Goal: Task Accomplishment & Management: Use online tool/utility

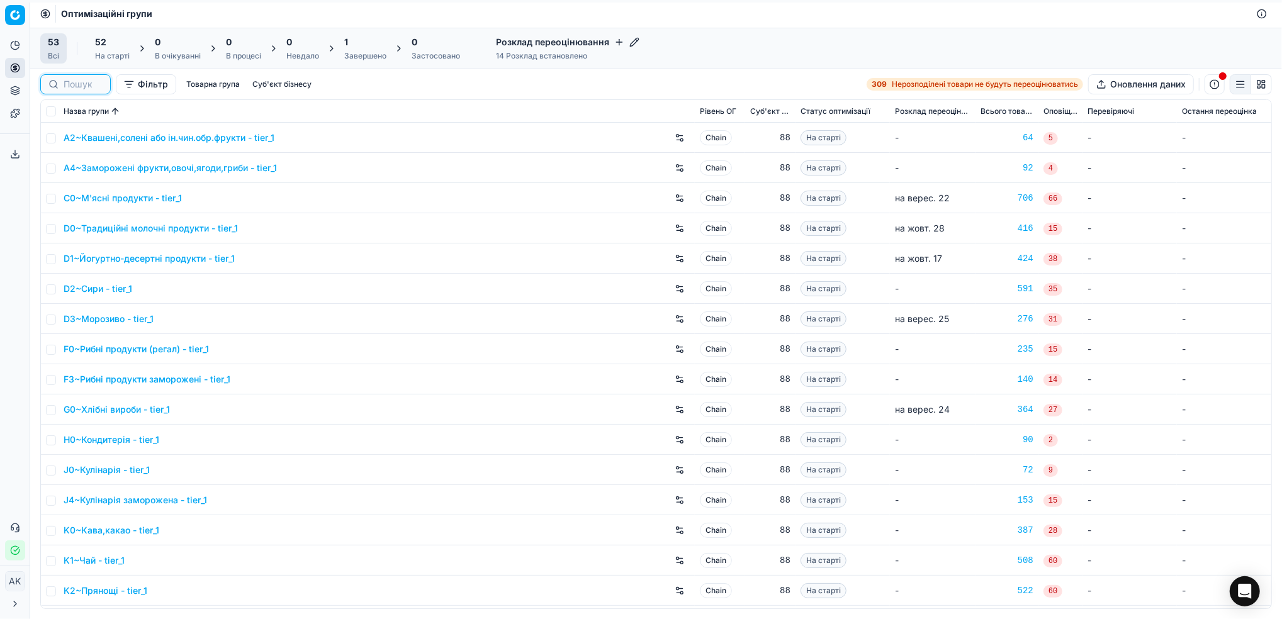
drag, startPoint x: 0, startPoint y: 0, endPoint x: 72, endPoint y: 86, distance: 111.7
click at [72, 86] on input at bounding box center [83, 84] width 39 height 13
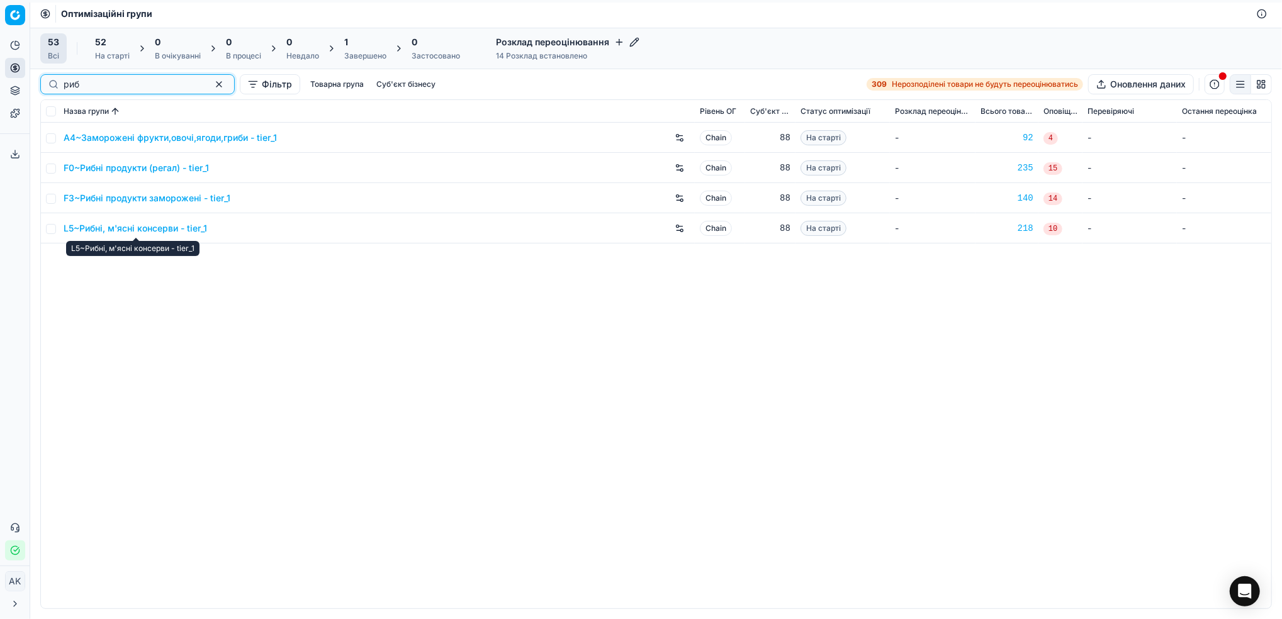
type input "риб"
click at [48, 230] on input "checkbox" at bounding box center [51, 229] width 10 height 10
checkbox input "true"
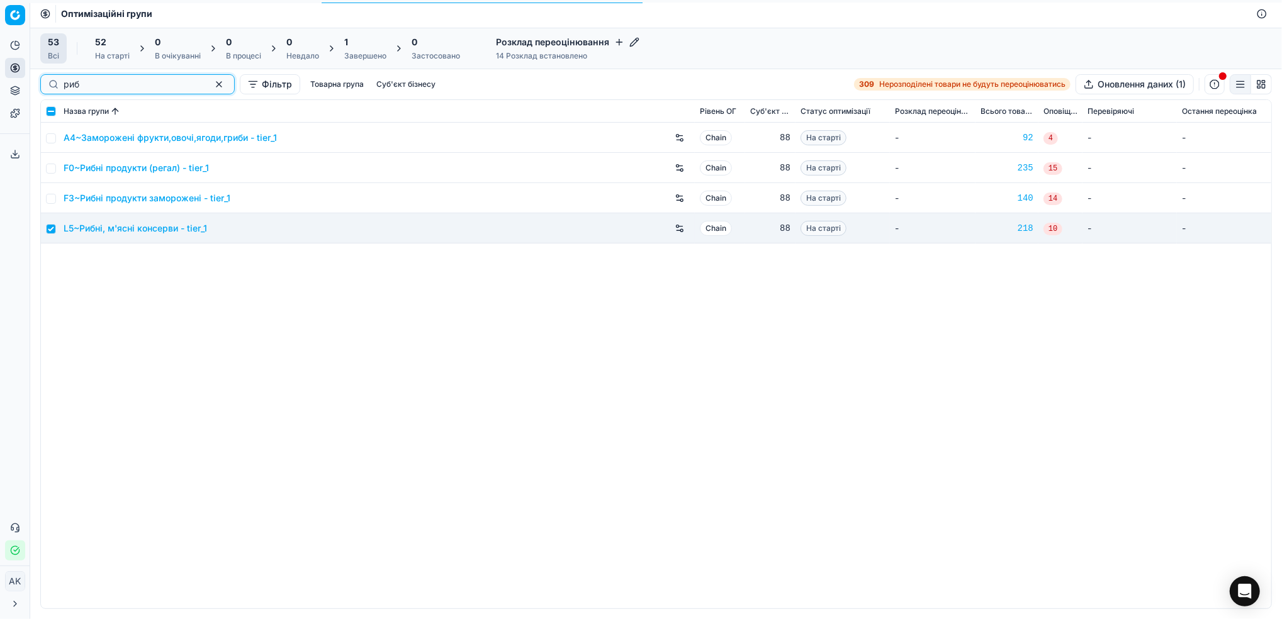
click at [212, 87] on button "button" at bounding box center [219, 84] width 15 height 15
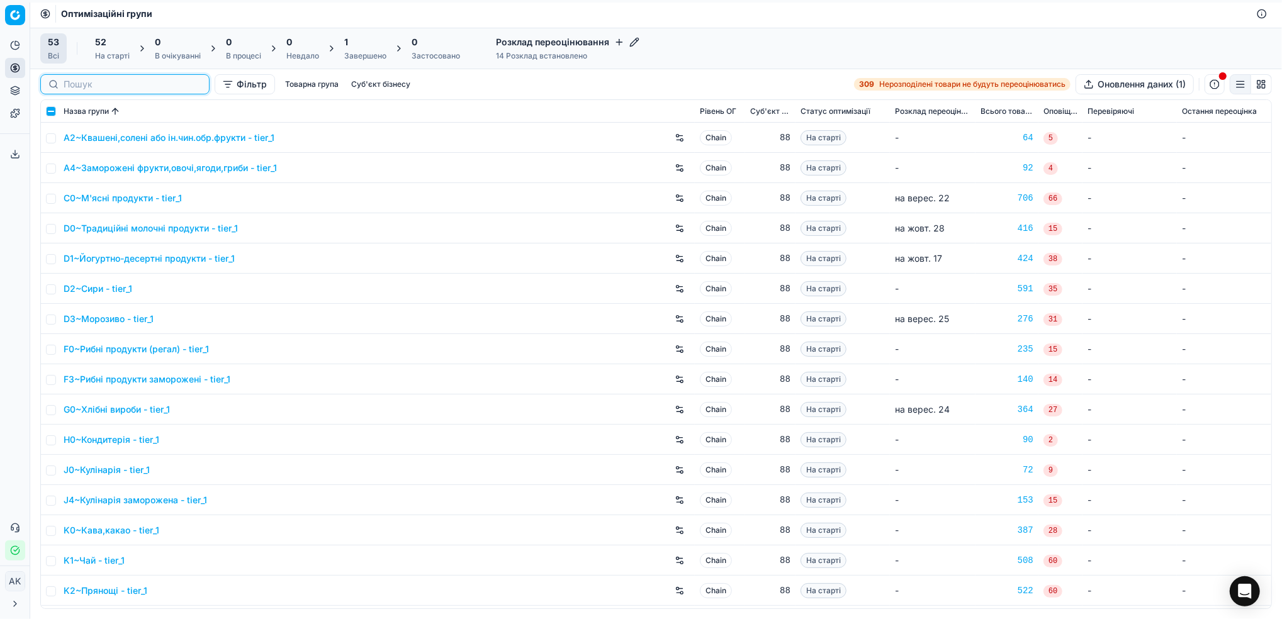
click at [77, 87] on input at bounding box center [133, 84] width 138 height 13
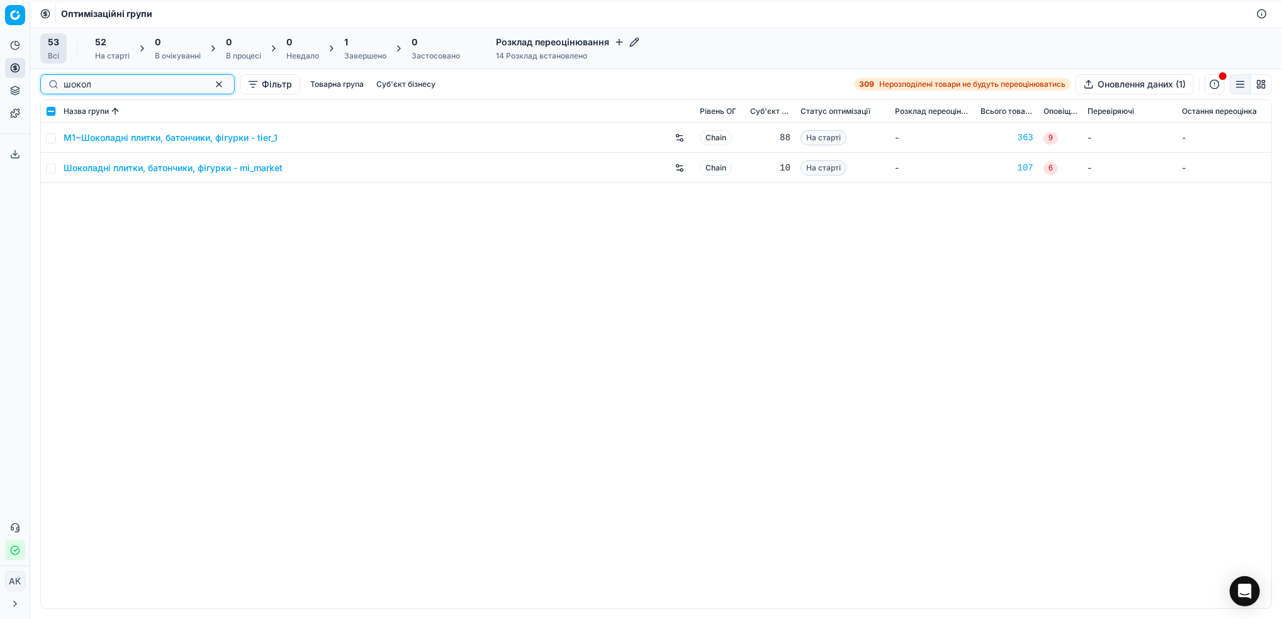
type input "шокол"
drag, startPoint x: 55, startPoint y: 138, endPoint x: 67, endPoint y: 138, distance: 11.3
click at [55, 138] on input "checkbox" at bounding box center [51, 138] width 10 height 10
checkbox input "true"
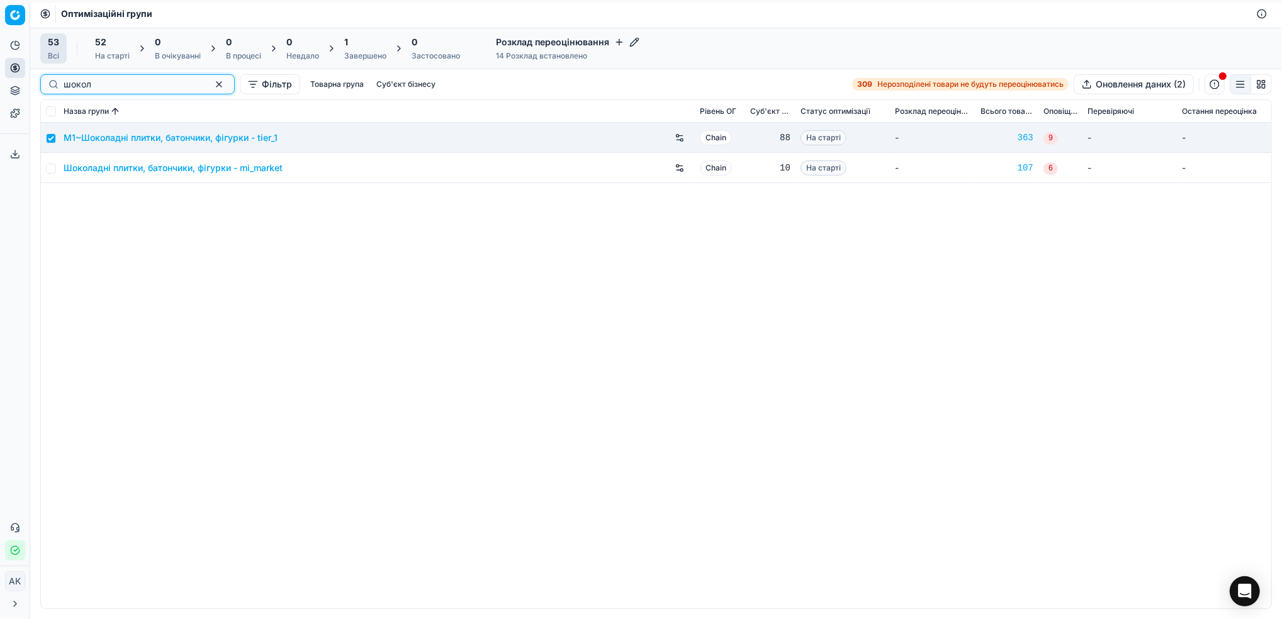
click at [212, 88] on button "button" at bounding box center [219, 84] width 15 height 15
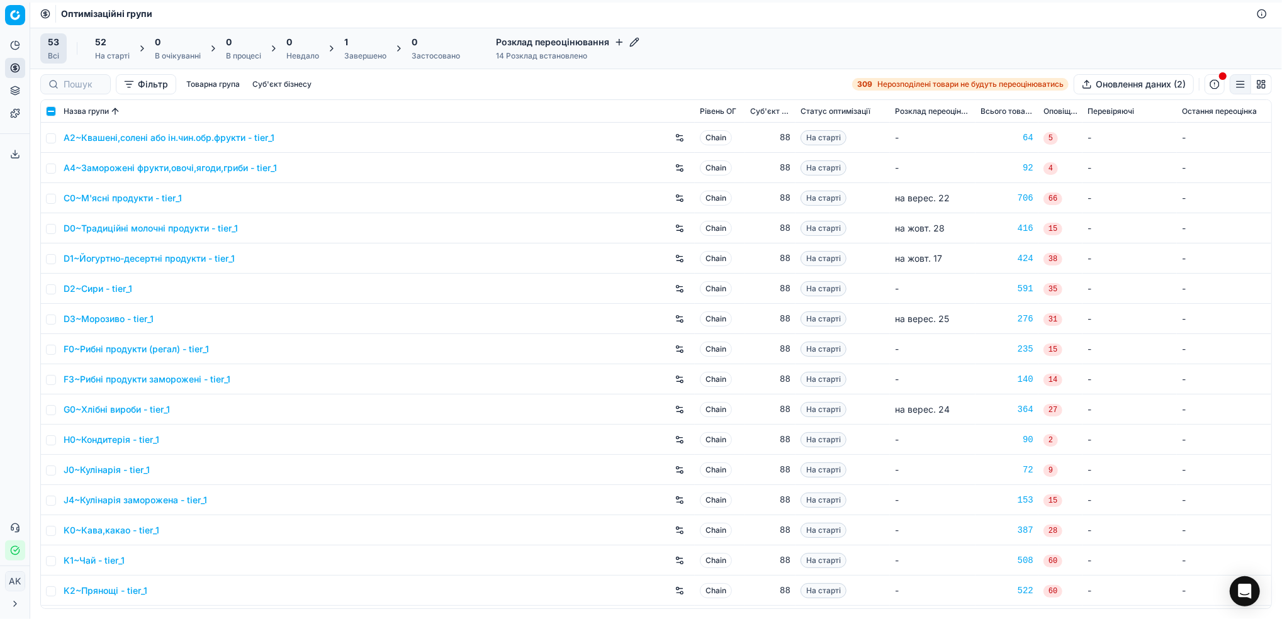
click at [116, 52] on div "На старті" at bounding box center [112, 56] width 35 height 10
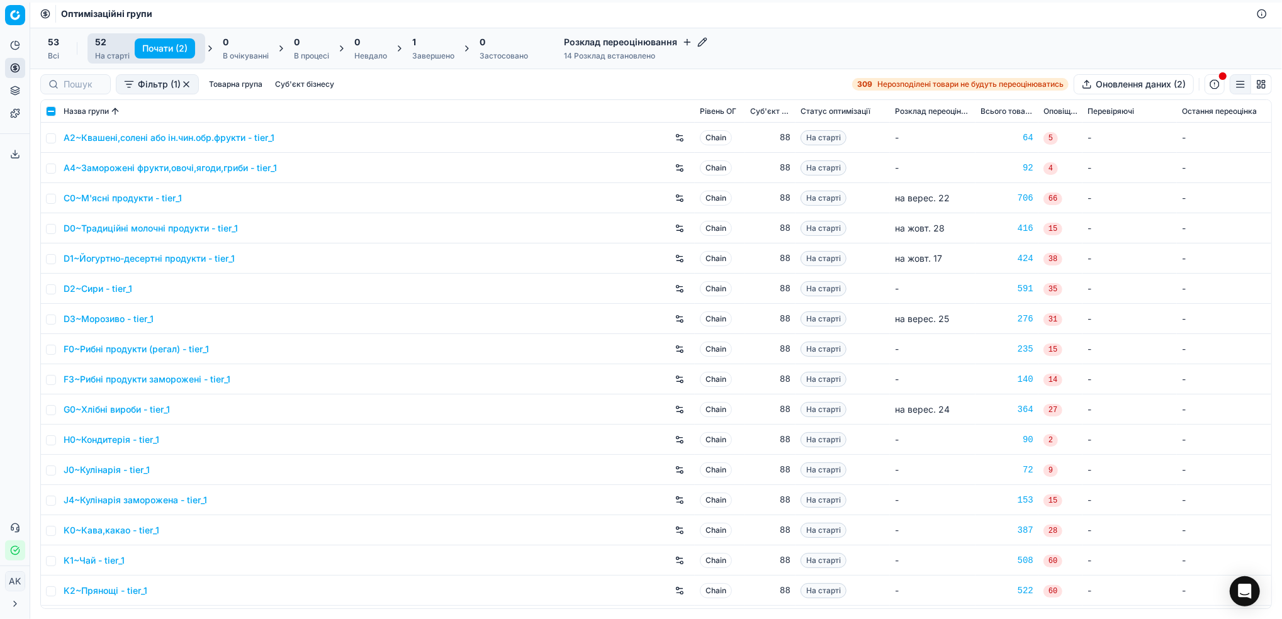
click at [155, 49] on button "Почати (2)" at bounding box center [165, 48] width 60 height 20
